Goal: Check status: Check status

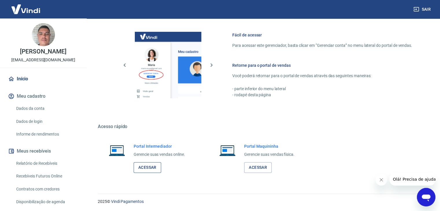
click at [144, 168] on link "Acessar" at bounding box center [147, 167] width 27 height 11
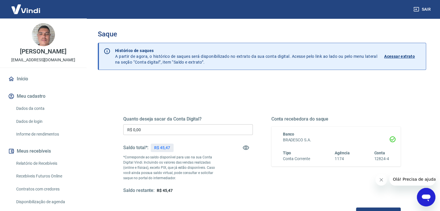
click at [407, 58] on p "Acessar extrato" at bounding box center [399, 57] width 31 height 6
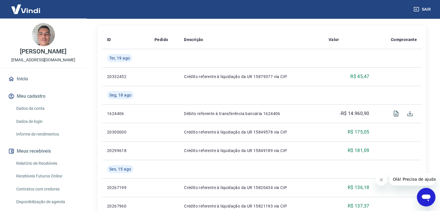
scroll to position [131, 0]
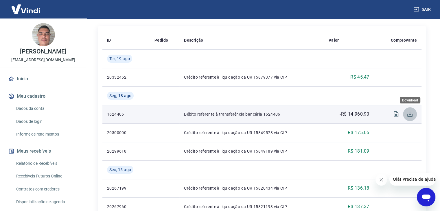
click at [409, 115] on icon "Download" at bounding box center [409, 114] width 7 height 7
